Goal: Task Accomplishment & Management: Use online tool/utility

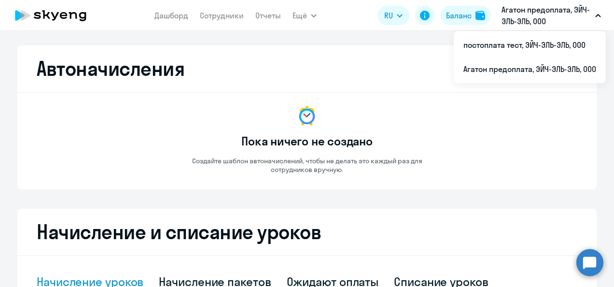
select select "10"
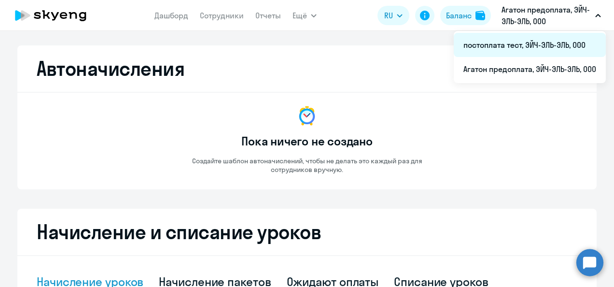
click at [500, 41] on li "постоплата тест, ЭЙЧ-ЭЛЬ-ЭЛЬ, ООО" at bounding box center [530, 45] width 152 height 24
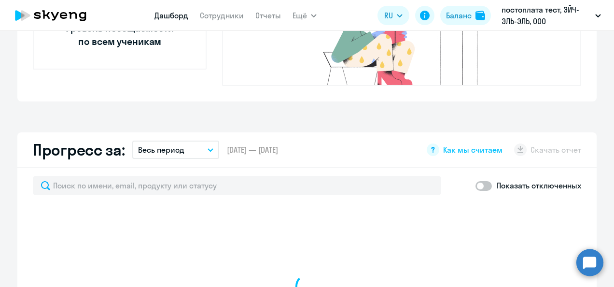
select select "30"
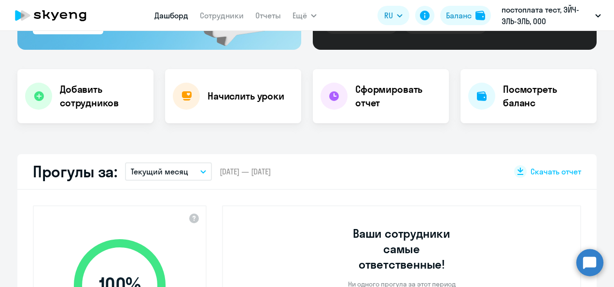
scroll to position [30, 0]
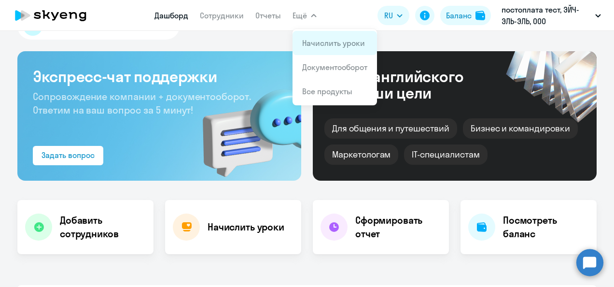
click at [311, 44] on link "Начислить уроки" at bounding box center [333, 43] width 63 height 10
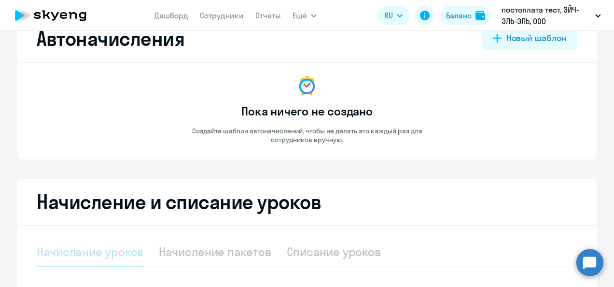
select select "10"
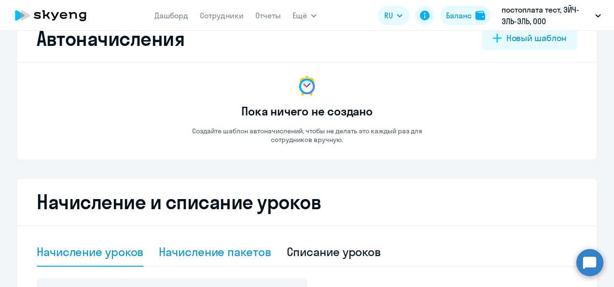
click at [207, 262] on div "Начисление пакетов" at bounding box center [215, 251] width 112 height 29
select select "10"
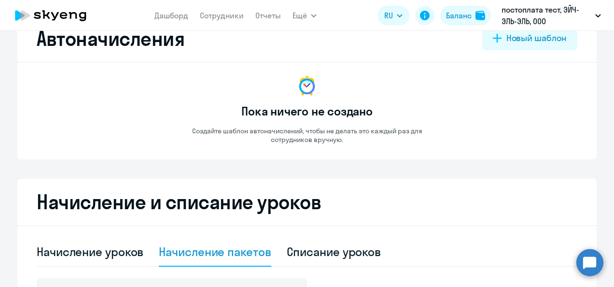
click at [209, 253] on div "Начисление пакетов" at bounding box center [215, 251] width 112 height 15
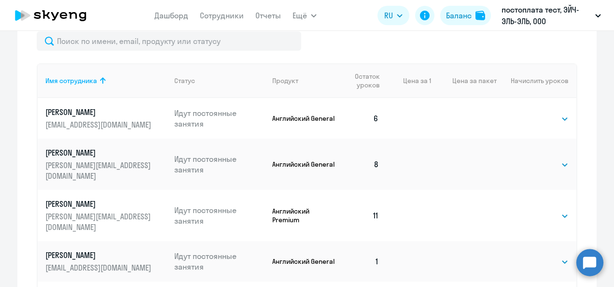
scroll to position [358, 0]
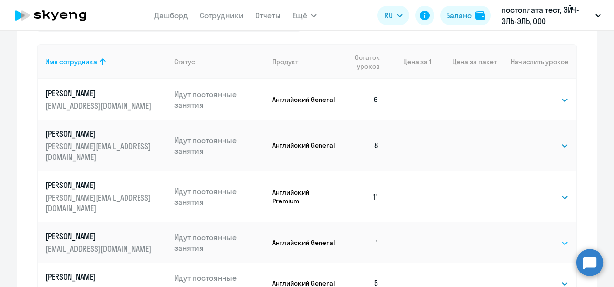
click at [562, 237] on select "Выбрать 4 8 16 32 64 96 128" at bounding box center [549, 243] width 40 height 12
select select "8"
click at [529, 237] on select "Выбрать 4 8 16 32 64 96 128" at bounding box center [549, 243] width 40 height 12
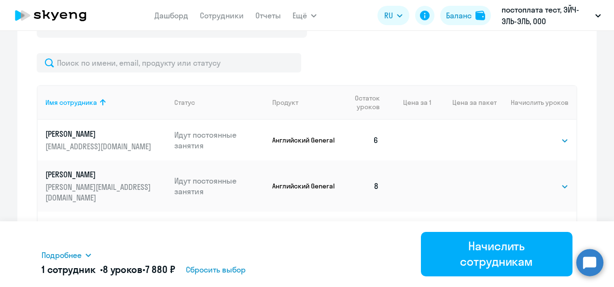
scroll to position [541, 0]
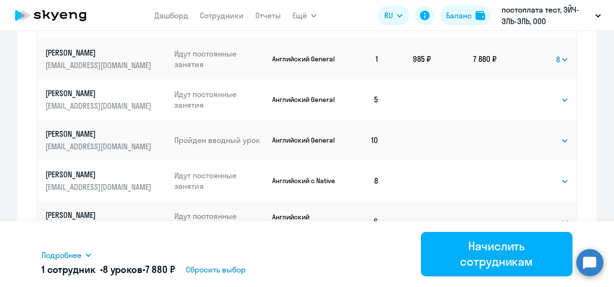
click at [562, 216] on select "Выбрать 4 8 16 32 64 96 128" at bounding box center [549, 222] width 40 height 12
select select "4"
click at [529, 216] on select "Выбрать 4 8 16 32 64 96 128" at bounding box center [549, 222] width 40 height 12
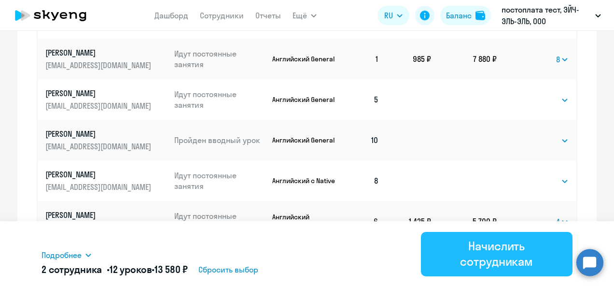
click at [479, 263] on div "Начислить сотрудникам" at bounding box center [496, 253] width 125 height 31
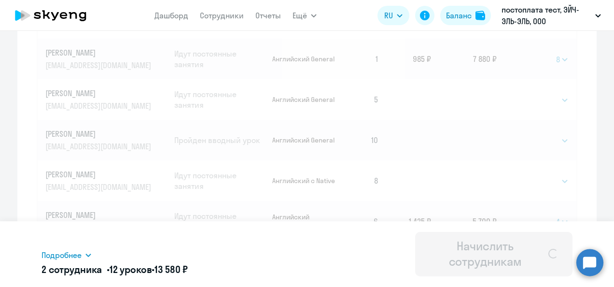
click at [479, 263] on div "Начислить сотрудникам" at bounding box center [484, 253] width 113 height 31
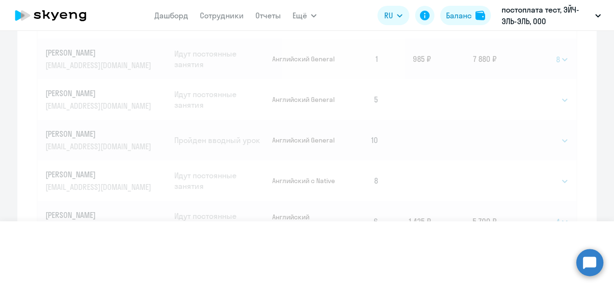
select select
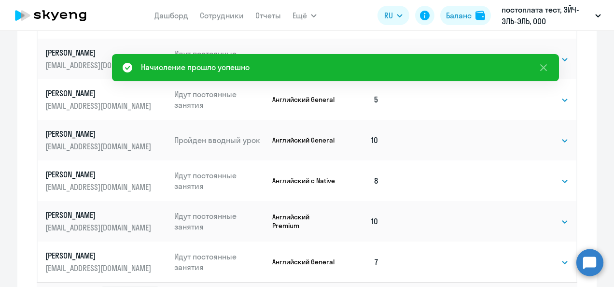
scroll to position [177, 0]
